Goal: Task Accomplishment & Management: Manage account settings

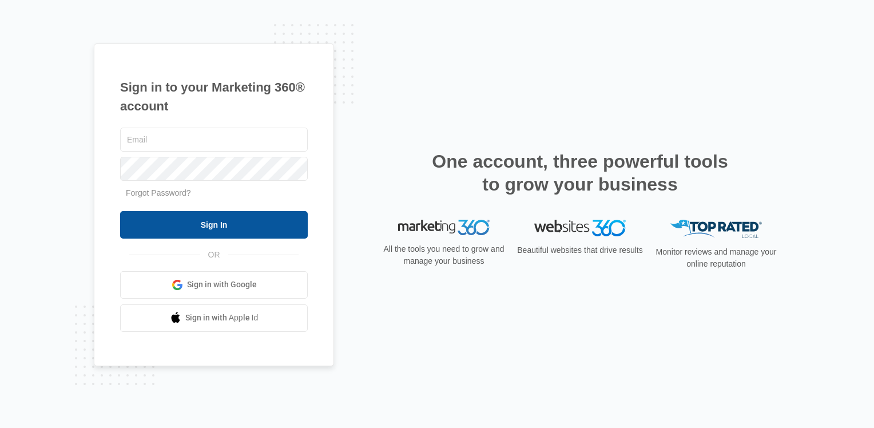
type input "[EMAIL_ADDRESS][DOMAIN_NAME]"
click at [168, 224] on input "Sign In" at bounding box center [214, 224] width 188 height 27
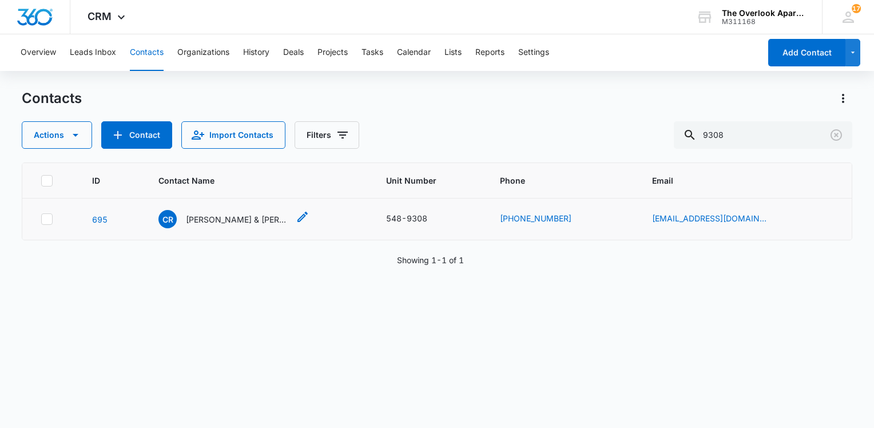
click at [211, 216] on p "Chase Roberts & Trystan Andersen" at bounding box center [237, 219] width 103 height 12
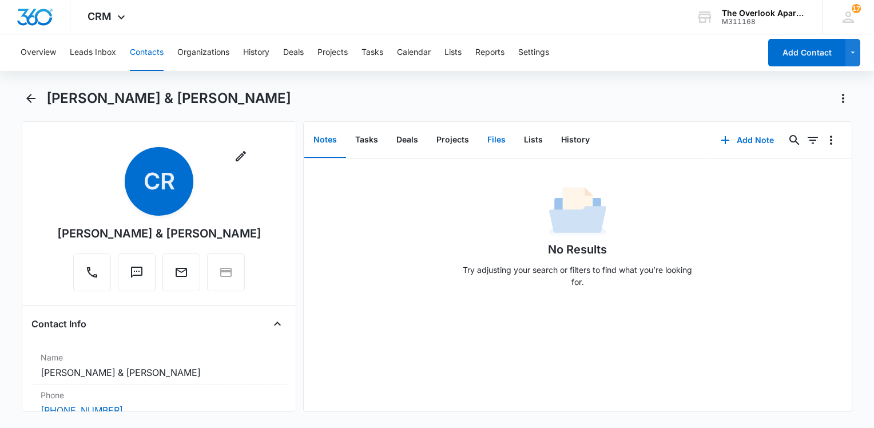
click at [481, 142] on button "Files" at bounding box center [496, 139] width 37 height 35
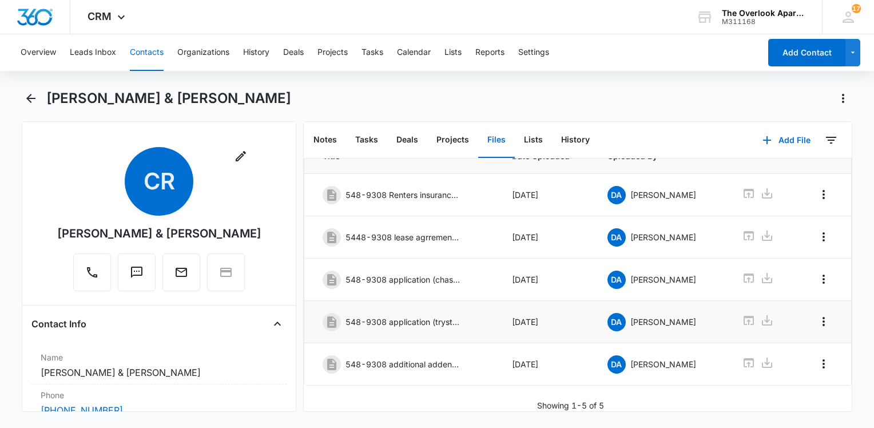
scroll to position [67, 0]
click at [744, 316] on icon at bounding box center [749, 320] width 10 height 9
click at [163, 60] on button "Contacts" at bounding box center [147, 52] width 34 height 37
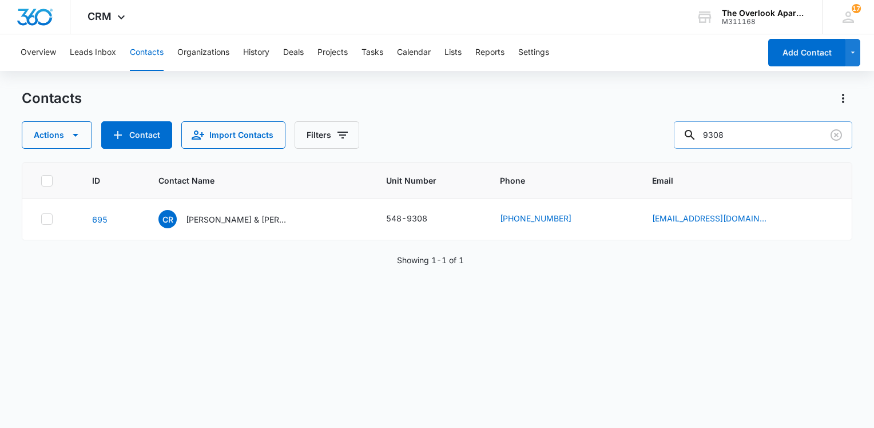
click at [756, 123] on input "9308" at bounding box center [763, 134] width 179 height 27
click at [756, 130] on input "9308" at bounding box center [763, 134] width 179 height 27
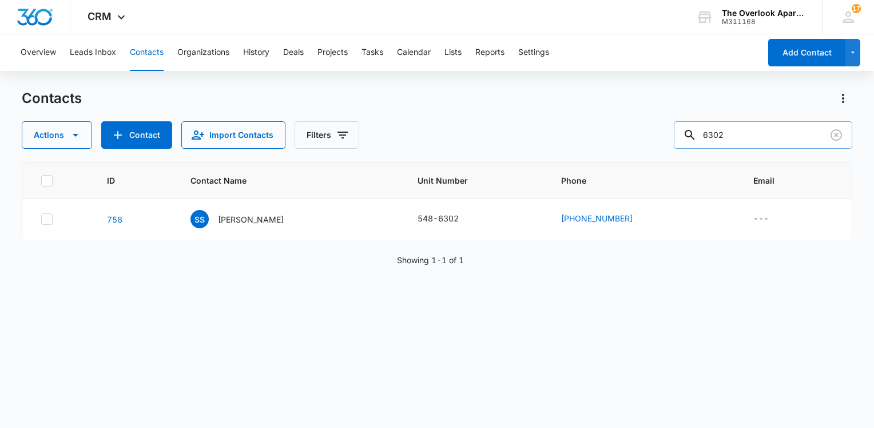
click at [801, 127] on input "6302" at bounding box center [763, 134] width 179 height 27
type input "10201"
